Goal: Navigation & Orientation: Find specific page/section

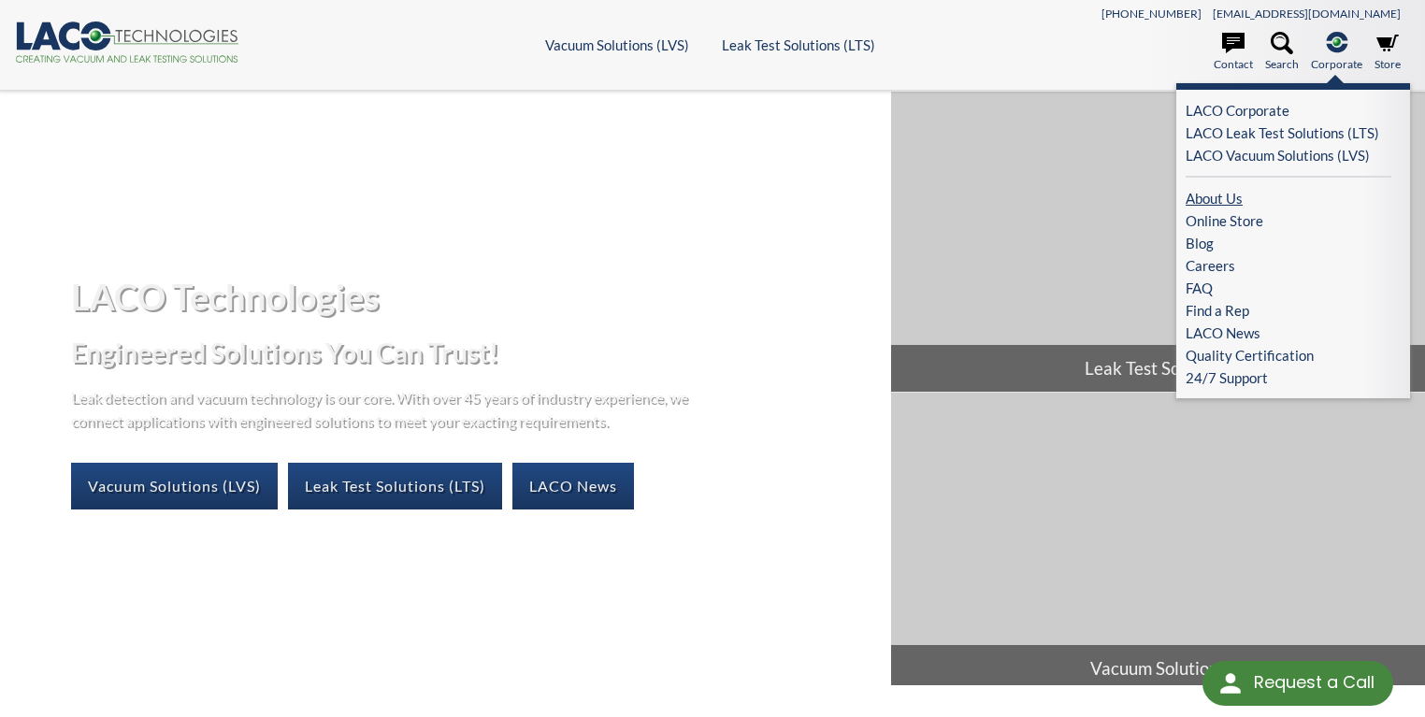
click at [1220, 198] on link "About Us" at bounding box center [1289, 198] width 206 height 22
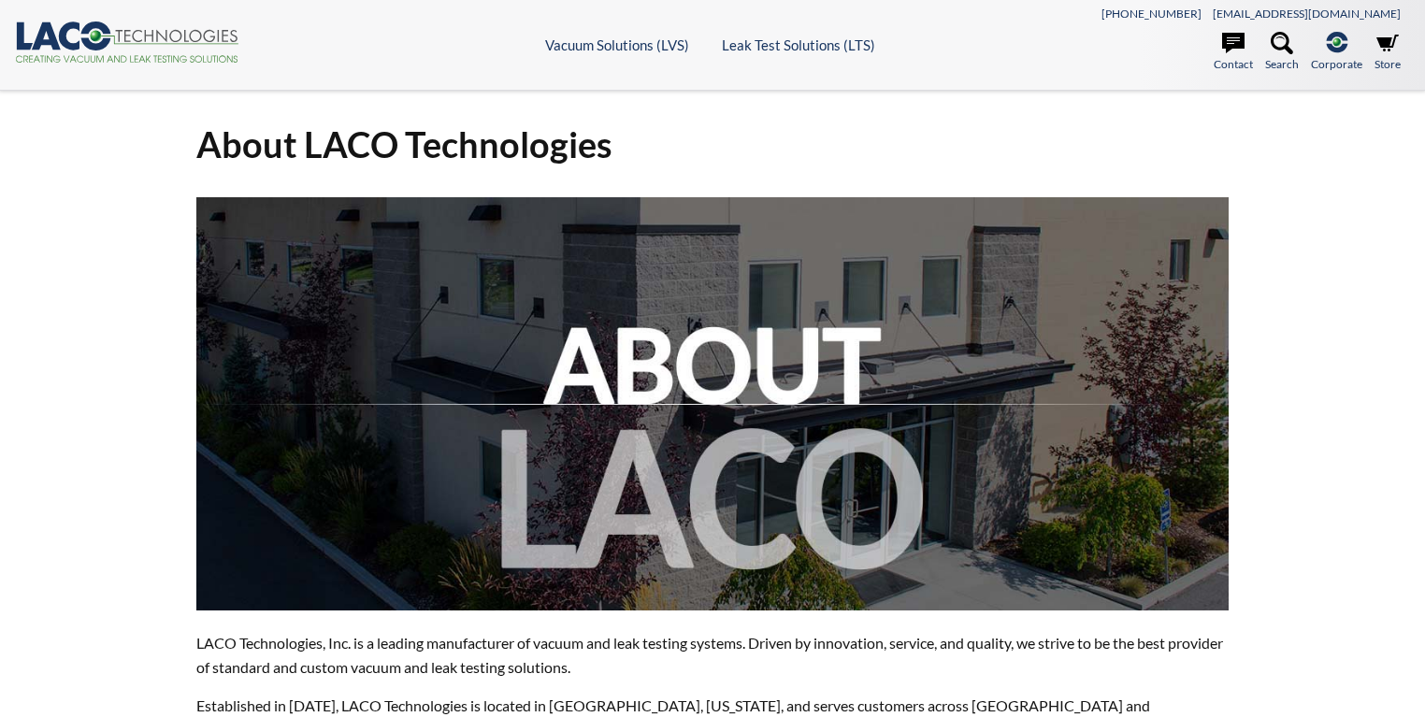
select select "Language Translate Widget"
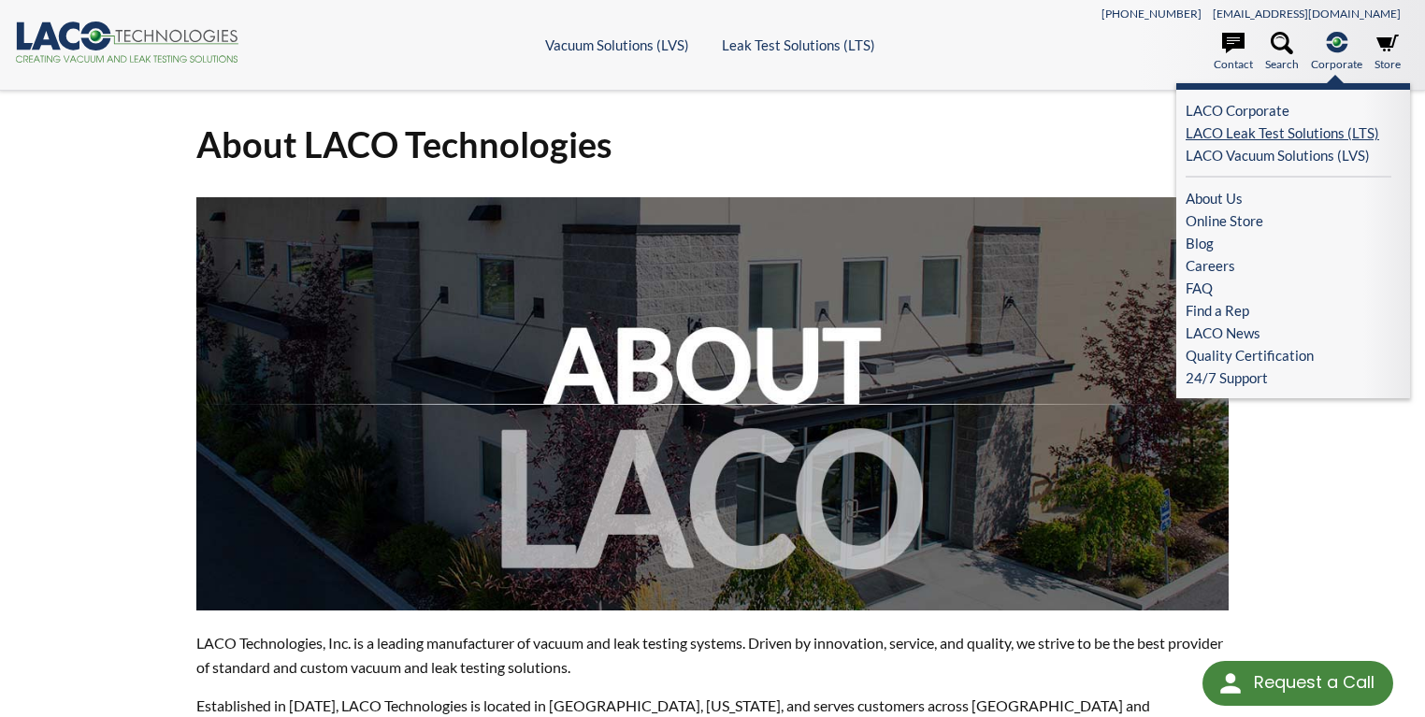
click at [1269, 130] on link "LACO Leak Test Solutions (LTS)" at bounding box center [1289, 133] width 206 height 22
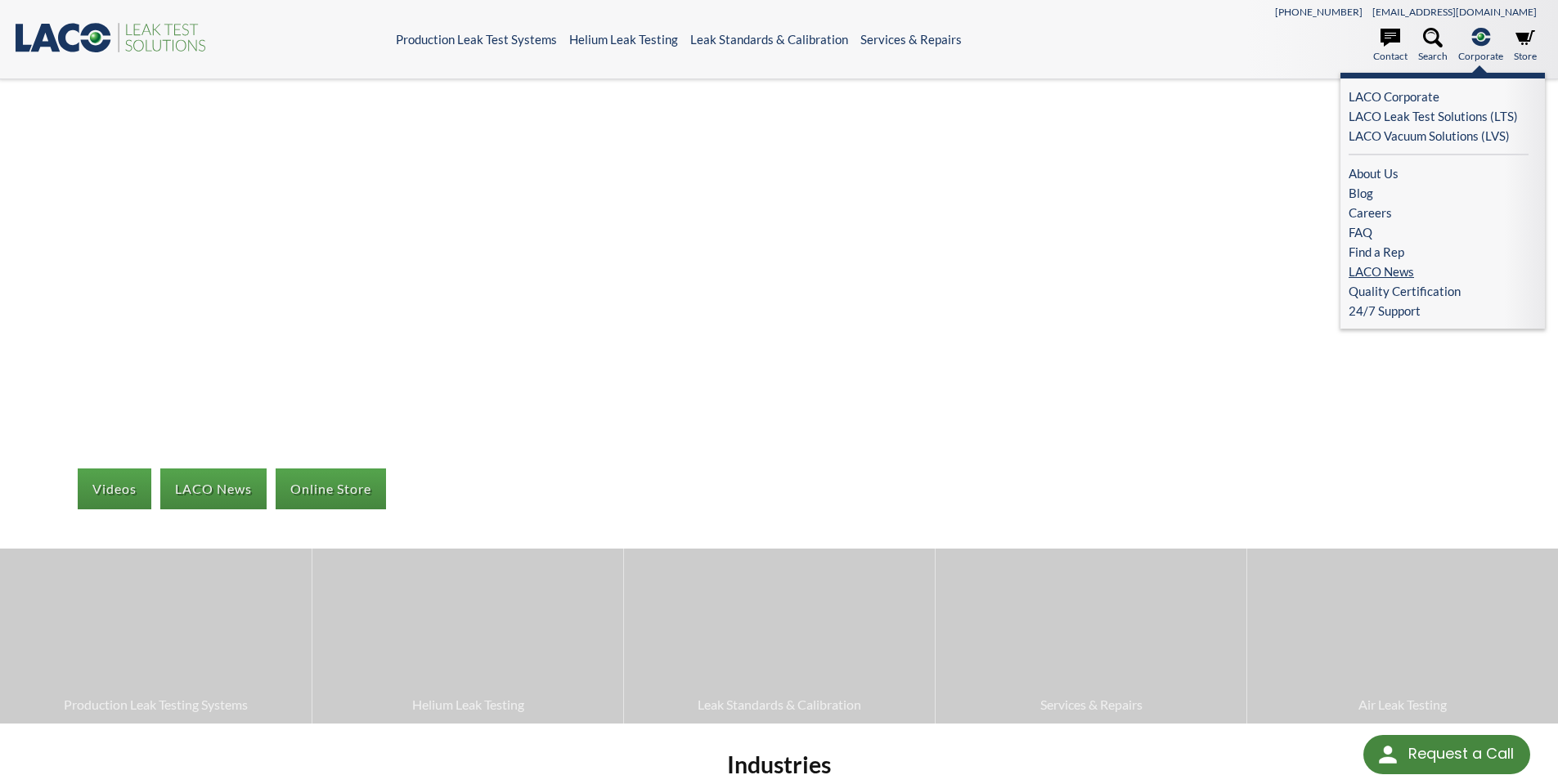
click at [1390, 271] on link "LACO News" at bounding box center [1438, 271] width 180 height 19
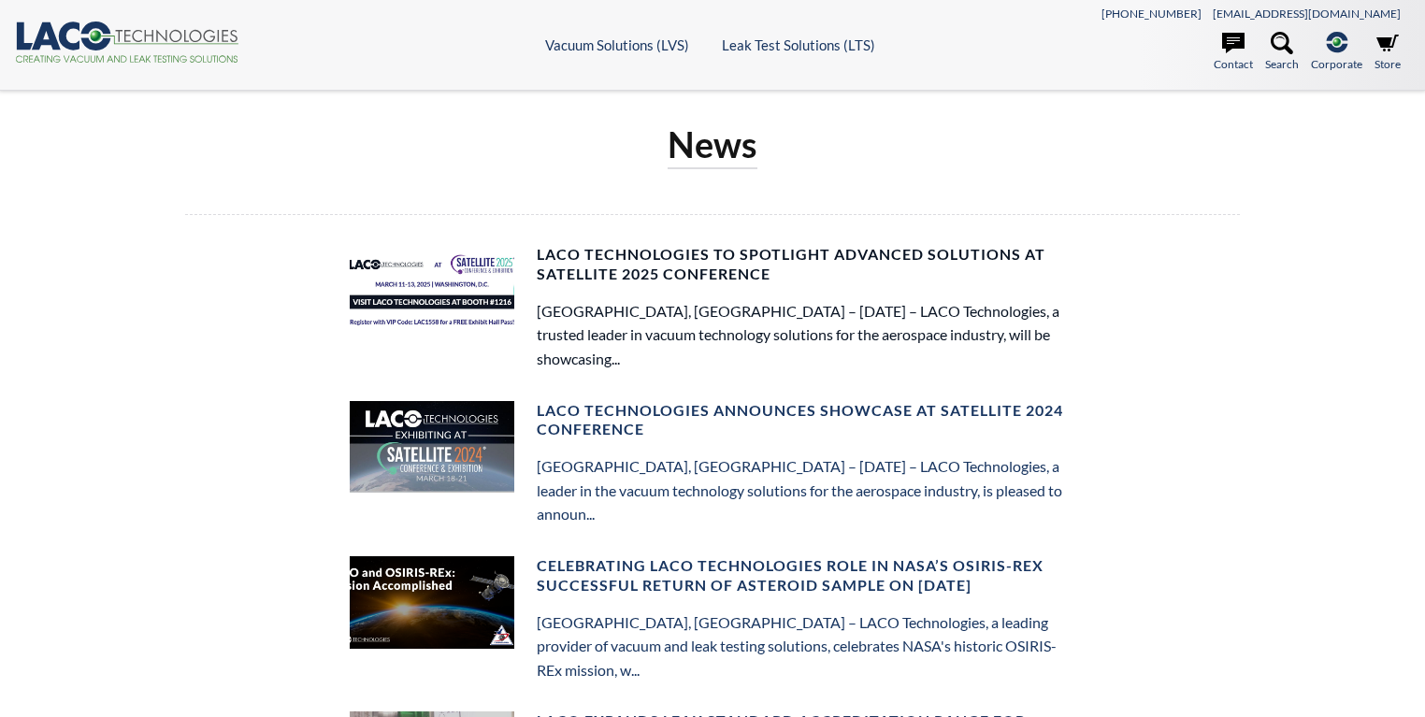
select select "Language Translate Widget"
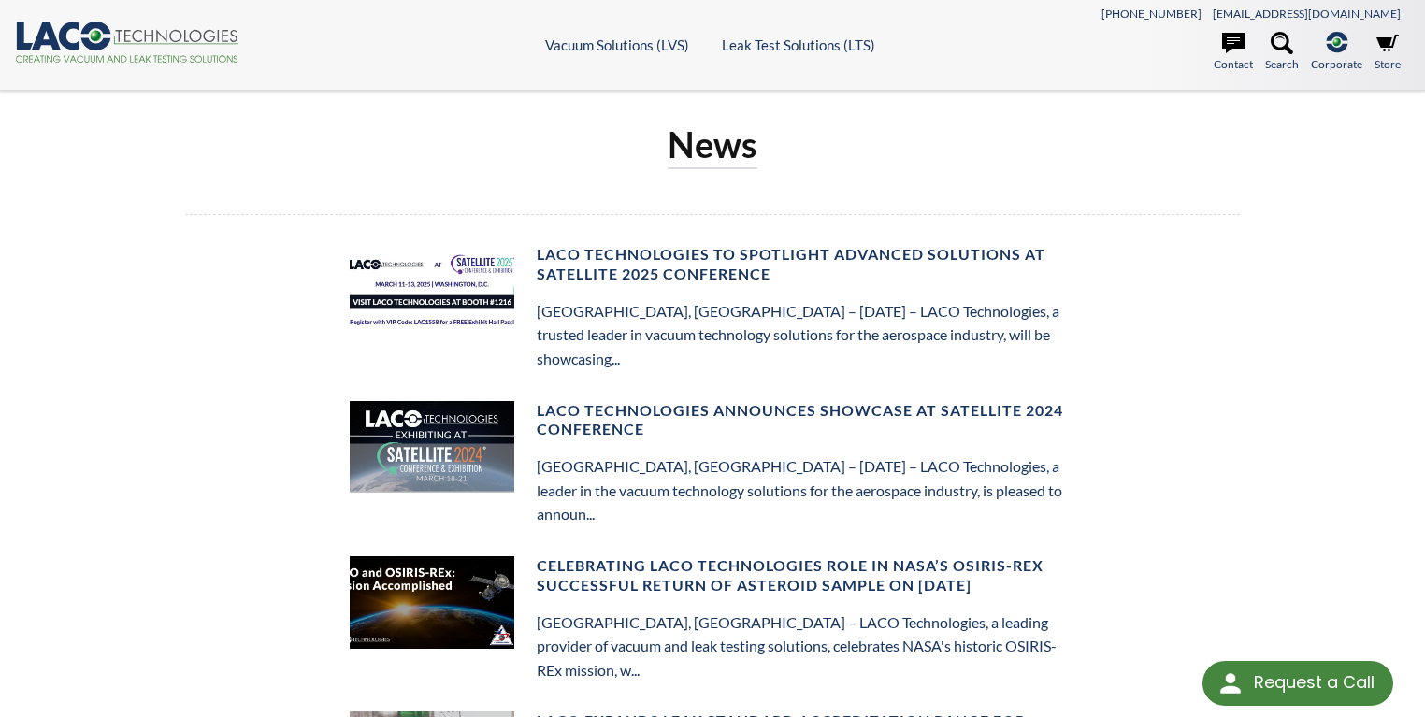
click at [1328, 31] on nav "801-486-1004 info@lacotech.com Contact Search .st-0{fill:#193661;} .st-1{fill:u…" at bounding box center [1236, 44] width 349 height 67
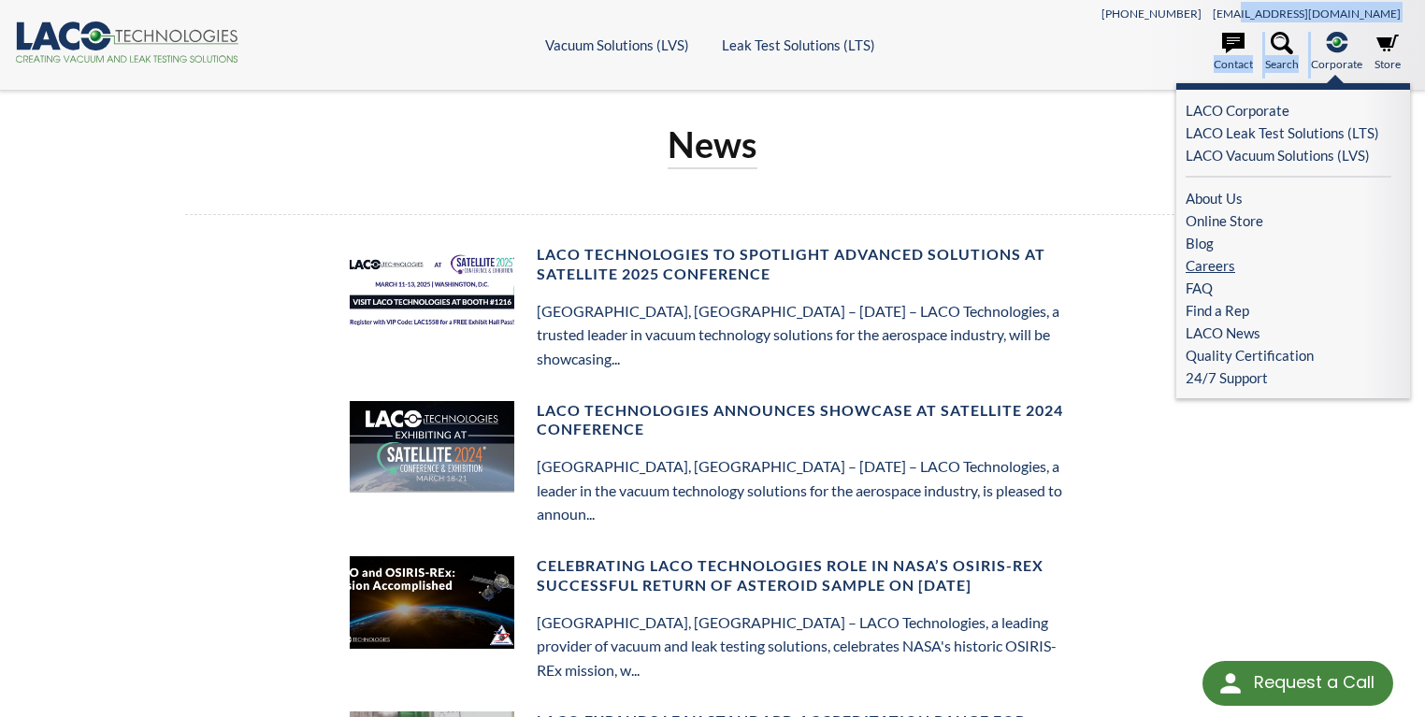
click at [1212, 271] on link "Careers" at bounding box center [1289, 265] width 206 height 22
